Goal: Find specific page/section: Find specific page/section

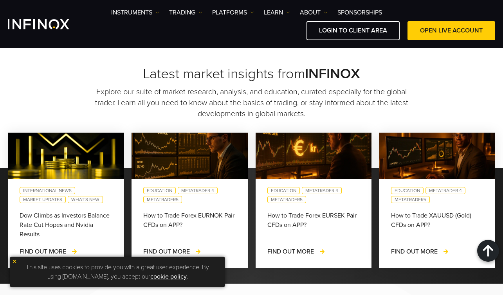
click at [14, 262] on img at bounding box center [14, 261] width 5 height 5
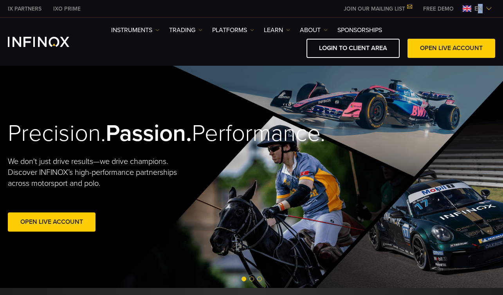
click at [489, 9] on img at bounding box center [489, 8] width 6 height 6
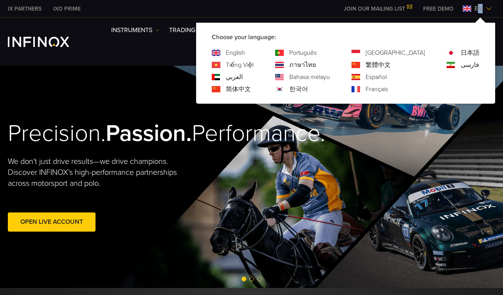
click at [251, 88] on link "简体中文" at bounding box center [238, 89] width 25 height 9
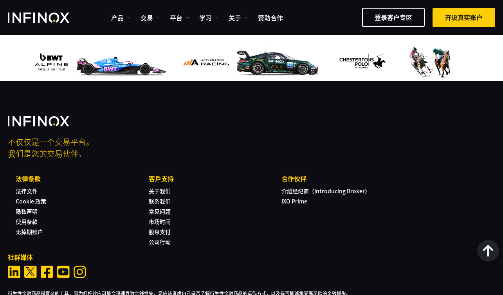
scroll to position [2297, 0]
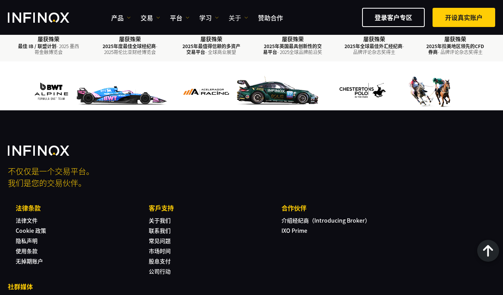
click at [238, 18] on link "关于" at bounding box center [239, 17] width 20 height 9
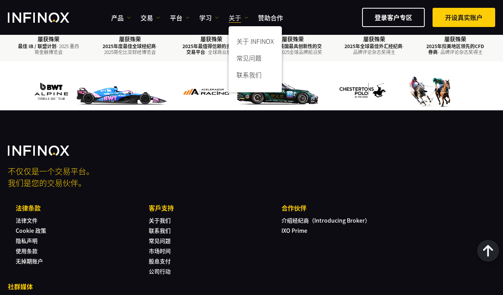
scroll to position [0, 0]
click at [255, 42] on link "关于 INFINOX" at bounding box center [255, 42] width 53 height 17
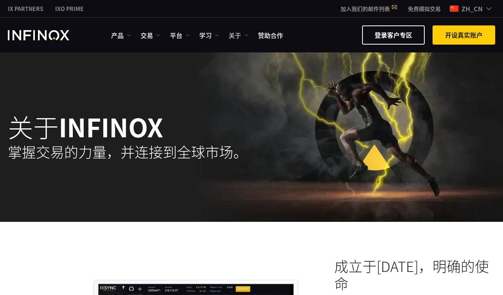
click at [246, 37] on link "关于" at bounding box center [239, 35] width 20 height 9
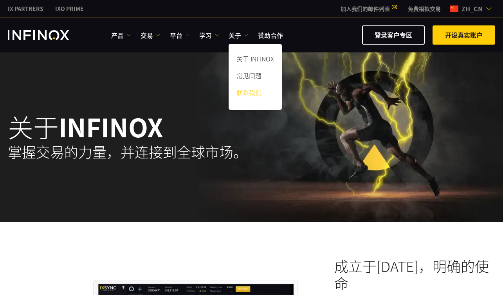
click at [245, 93] on link "联系我们" at bounding box center [255, 93] width 53 height 17
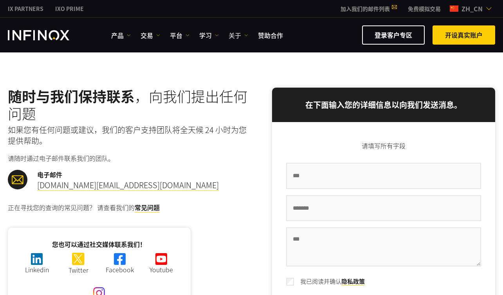
click at [243, 34] on link "关于" at bounding box center [239, 35] width 20 height 9
